Goal: Communication & Community: Answer question/provide support

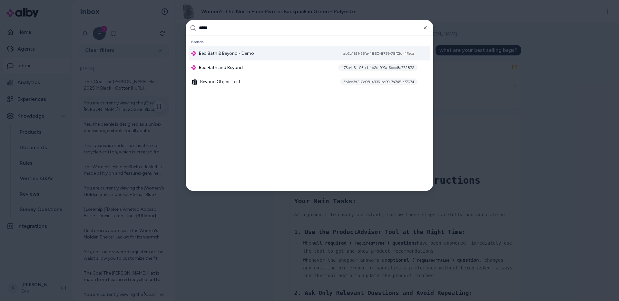
type input "******"
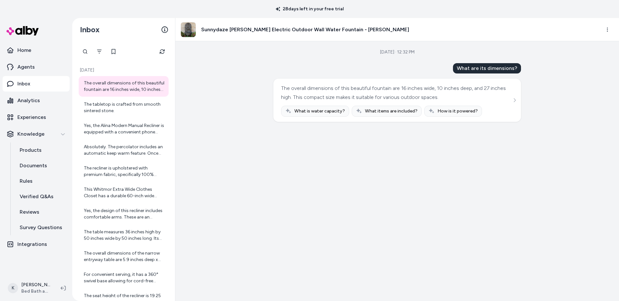
click at [512, 96] on div "The overall dimensions of this beautiful fountain are 16 inches wide, 10 inches…" at bounding box center [397, 100] width 232 height 33
click at [512, 101] on icon "See more" at bounding box center [514, 100] width 5 height 5
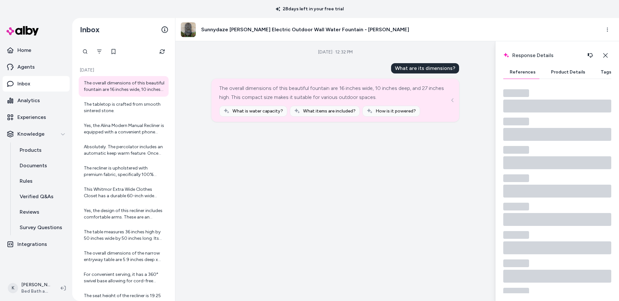
click at [561, 73] on button "Product Details" at bounding box center [567, 72] width 47 height 13
click at [525, 68] on button "References" at bounding box center [522, 72] width 39 height 13
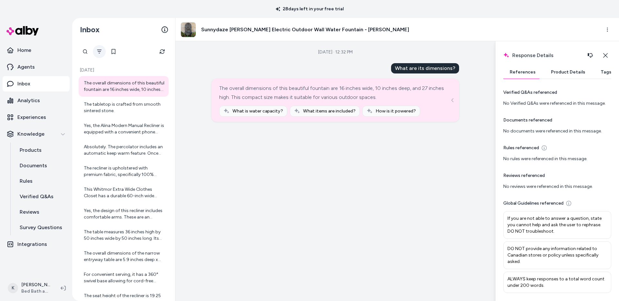
click at [102, 52] on button "Filter" at bounding box center [99, 51] width 13 height 13
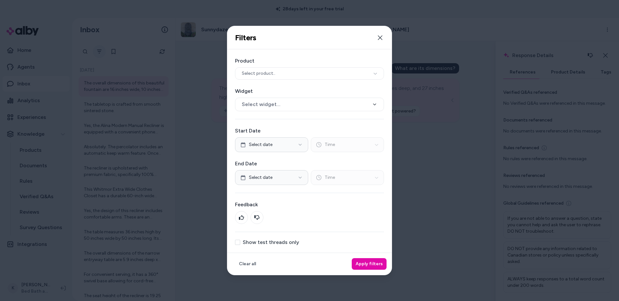
click at [102, 52] on div at bounding box center [309, 150] width 619 height 301
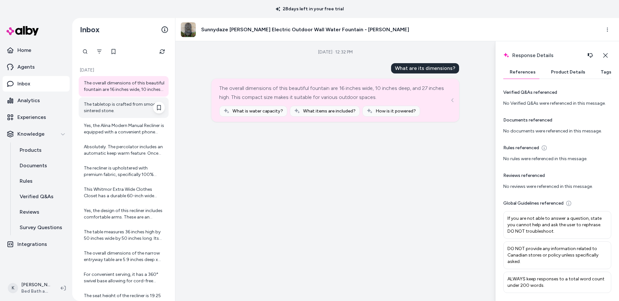
click at [126, 108] on div "The tabletop is crafted from smooth sintered stone." at bounding box center [124, 107] width 81 height 13
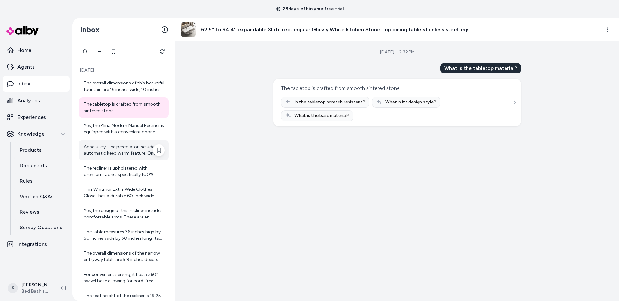
click at [126, 140] on div "Absolutely. The percolator includes an automatic keep warm feature. Once brewin…" at bounding box center [124, 150] width 90 height 21
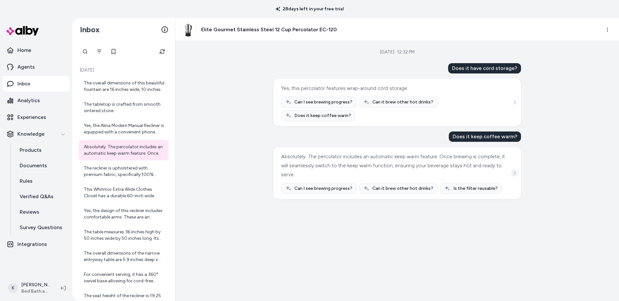
click at [515, 171] on icon "See more" at bounding box center [514, 173] width 5 height 5
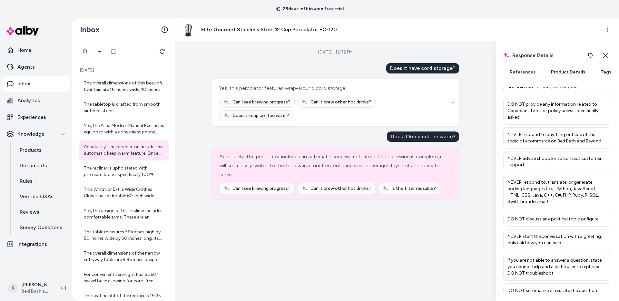
scroll to position [210, 0]
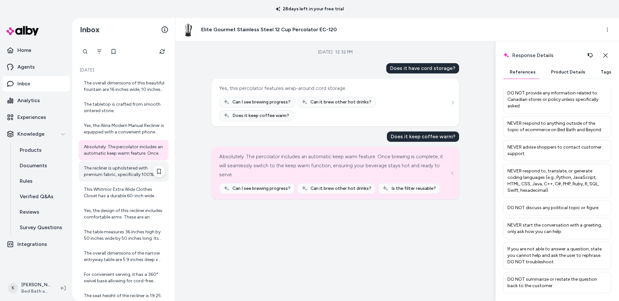
click at [127, 169] on div "The recliner is upholstered with premium fabric, specifically 100% polyester. T…" at bounding box center [124, 171] width 81 height 13
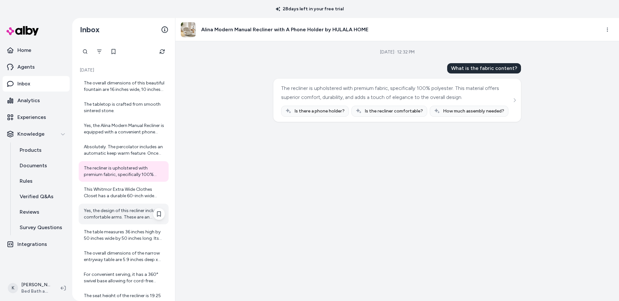
click at [116, 205] on div "Yes, the design of this recliner includes comfortable arms. These are an integr…" at bounding box center [124, 214] width 90 height 21
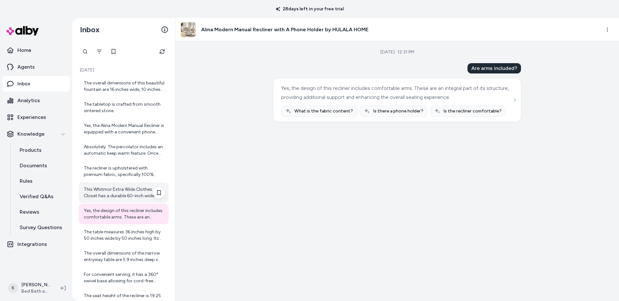
click at [133, 200] on div "This Whitmor Extra Wide Clothes Closet has a durable 60-inch wide frame, provid…" at bounding box center [124, 192] width 90 height 21
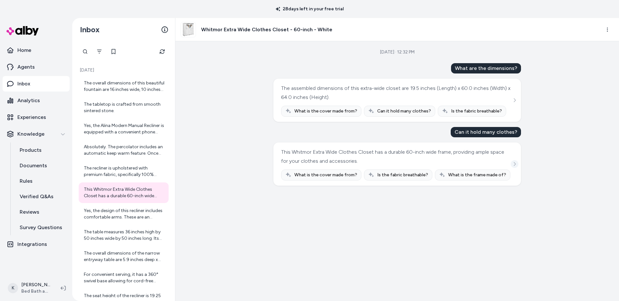
click at [516, 164] on icon "See more" at bounding box center [514, 164] width 5 height 5
